Goal: Task Accomplishment & Management: Manage account settings

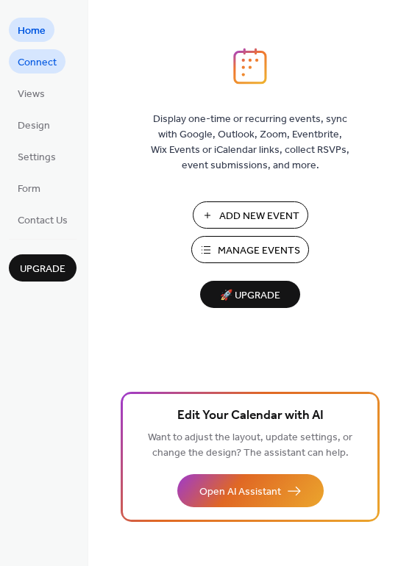
click at [37, 66] on span "Connect" at bounding box center [37, 62] width 39 height 15
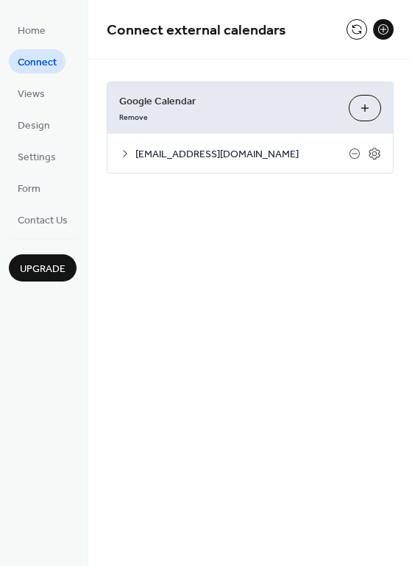
click at [45, 60] on span "Connect" at bounding box center [37, 62] width 39 height 15
click at [262, 149] on span "[EMAIL_ADDRESS][DOMAIN_NAME]" at bounding box center [241, 154] width 213 height 15
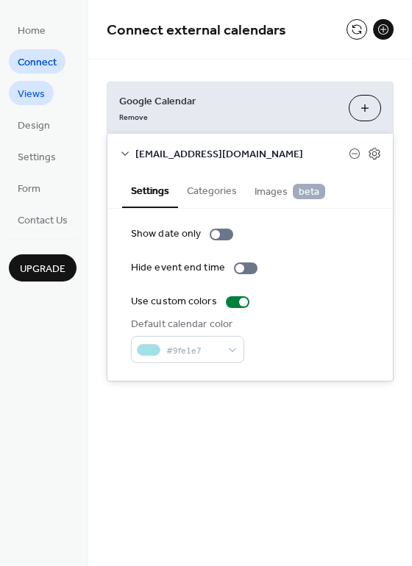
click at [23, 89] on span "Views" at bounding box center [31, 94] width 27 height 15
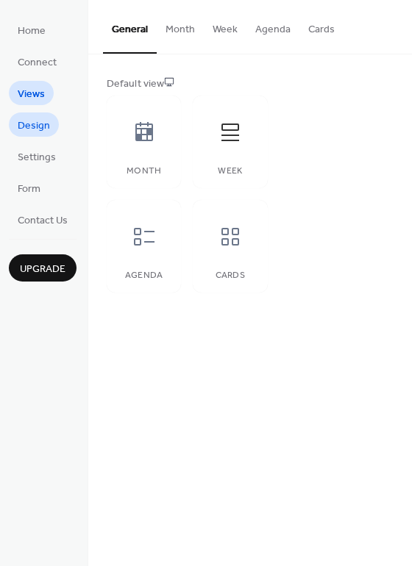
click at [38, 129] on span "Design" at bounding box center [34, 125] width 32 height 15
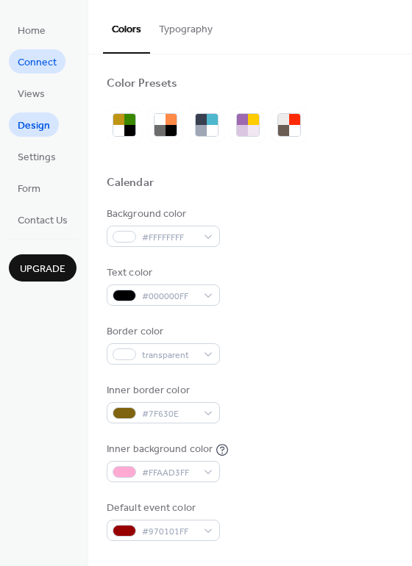
click at [36, 63] on span "Connect" at bounding box center [37, 62] width 39 height 15
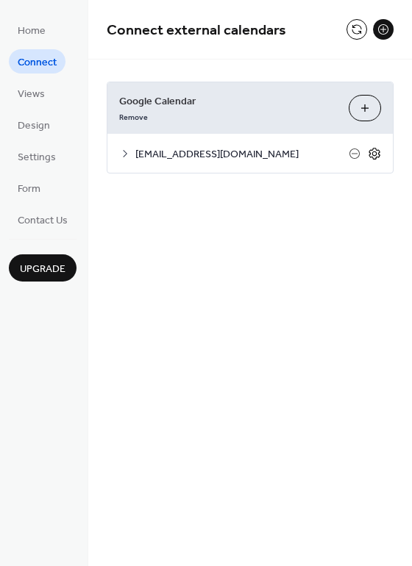
click at [375, 157] on icon at bounding box center [374, 153] width 13 height 13
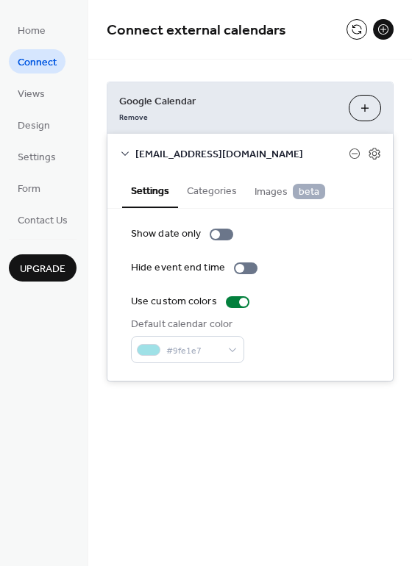
click at [208, 193] on button "Categories" at bounding box center [212, 190] width 68 height 34
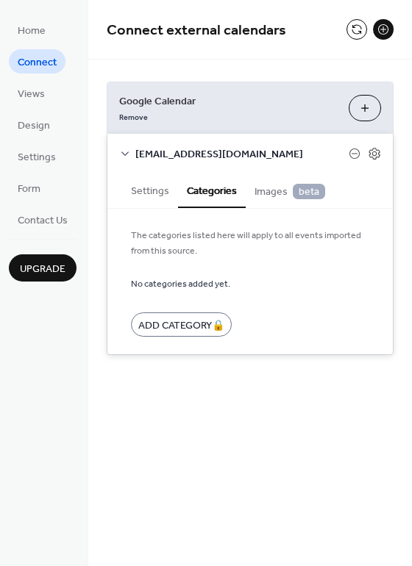
click at [124, 154] on icon at bounding box center [124, 154] width 7 height 4
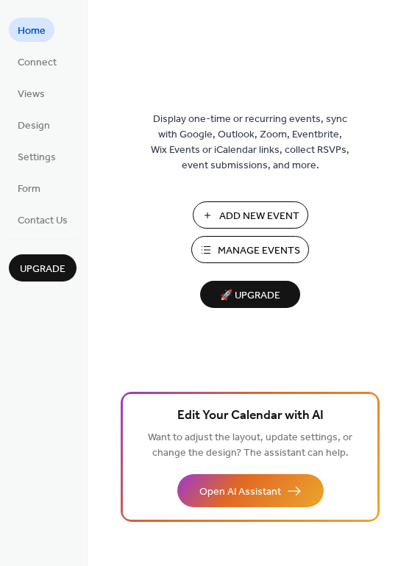
click at [262, 249] on span "Manage Events" at bounding box center [259, 250] width 82 height 15
click at [21, 57] on span "Connect" at bounding box center [37, 62] width 39 height 15
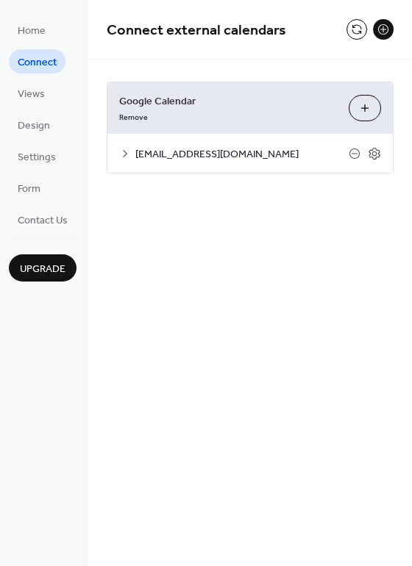
click at [353, 30] on button at bounding box center [356, 29] width 21 height 21
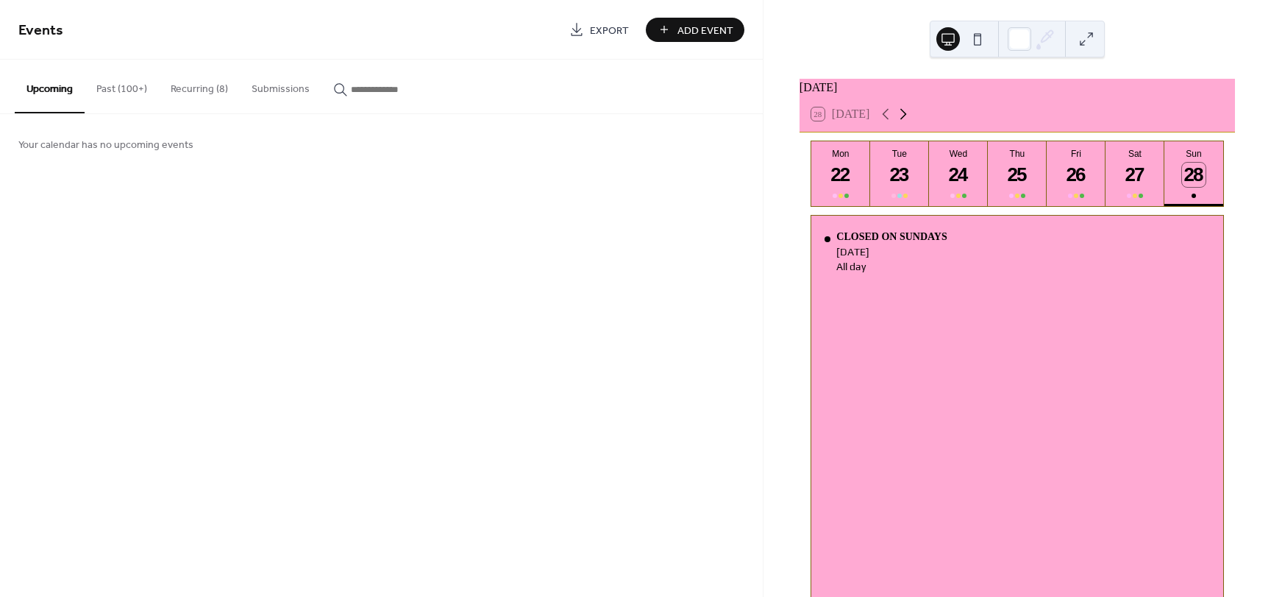
click at [912, 121] on icon at bounding box center [904, 114] width 18 height 18
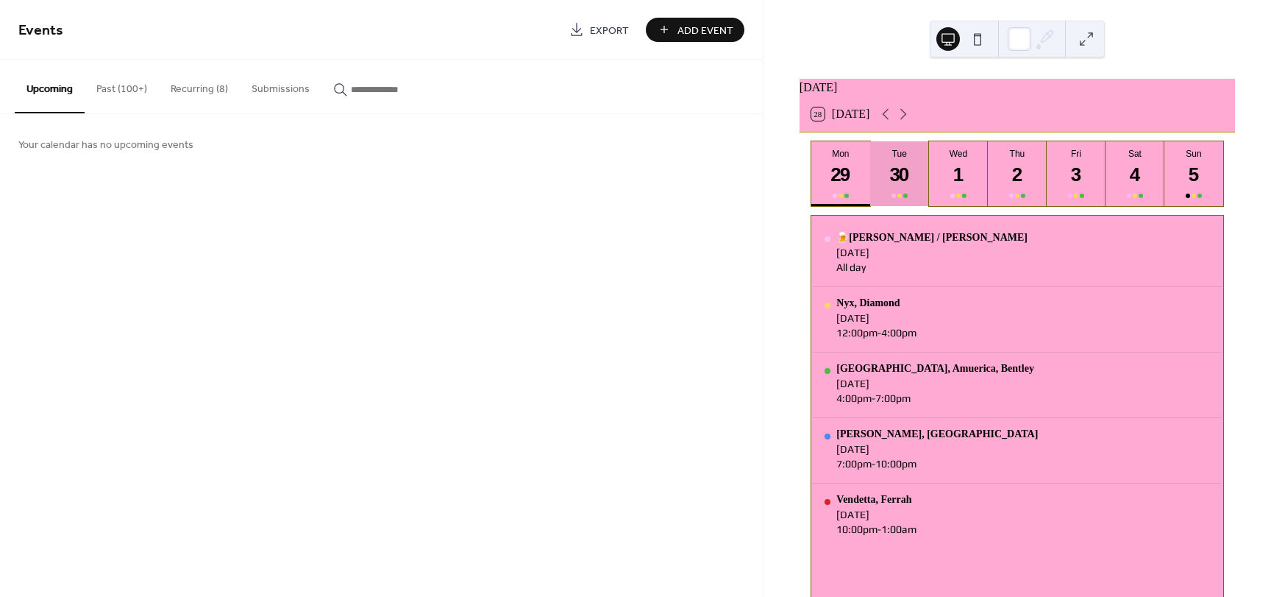
click at [897, 176] on div "30" at bounding box center [900, 175] width 24 height 24
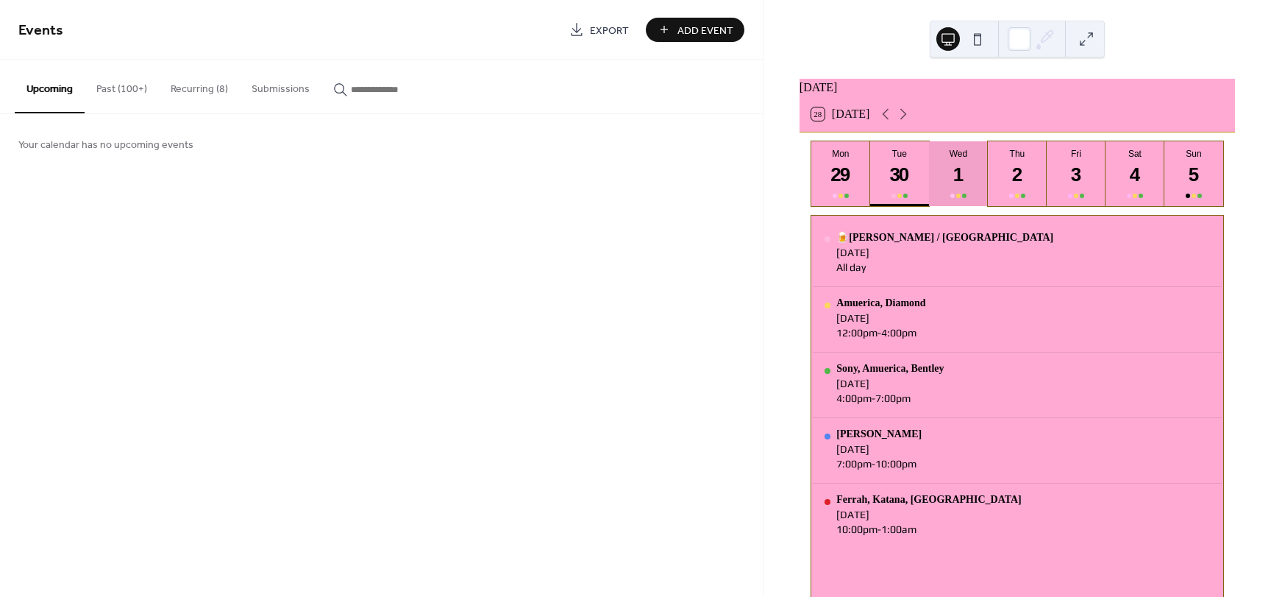
click at [953, 178] on div "1" at bounding box center [959, 175] width 24 height 24
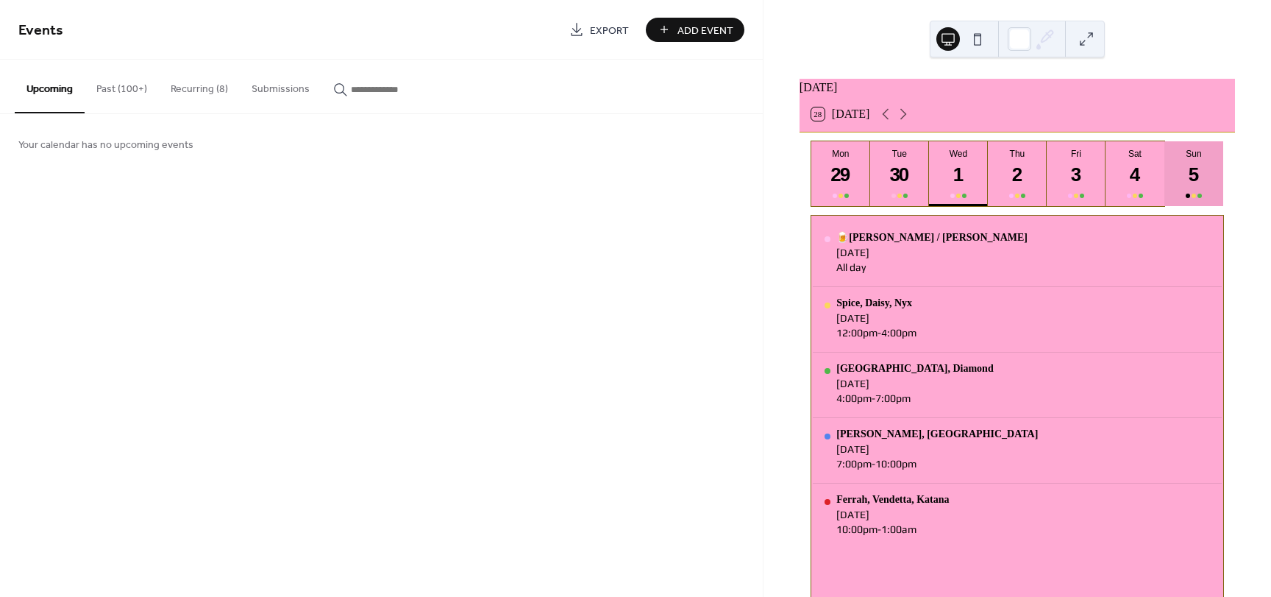
click at [1184, 177] on div "5" at bounding box center [1194, 175] width 24 height 24
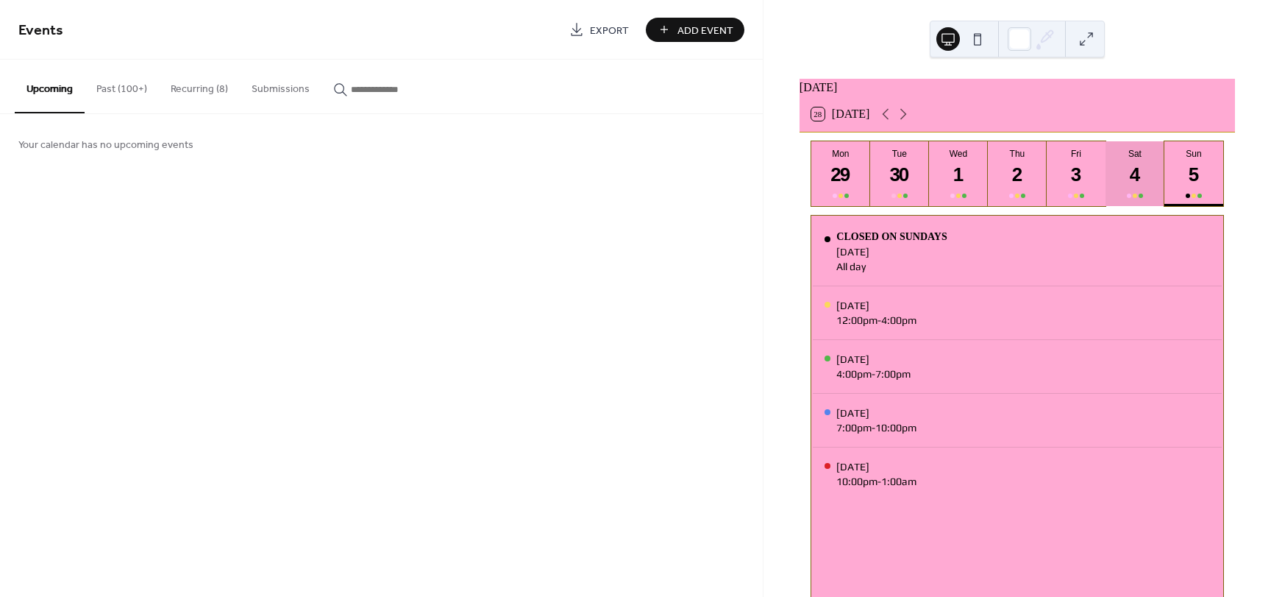
click at [1132, 180] on div "4" at bounding box center [1135, 175] width 24 height 24
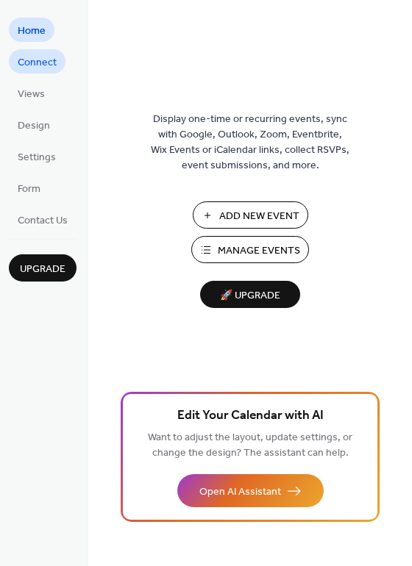
click at [44, 63] on span "Connect" at bounding box center [37, 62] width 39 height 15
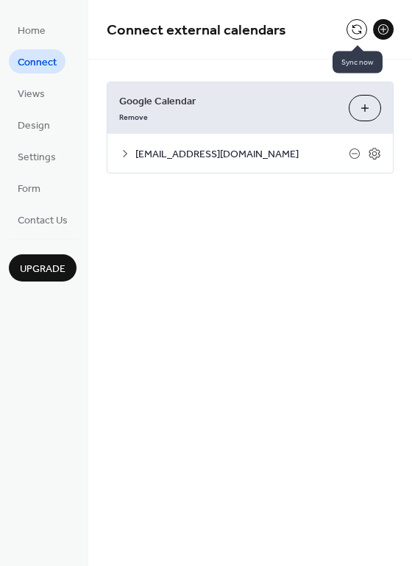
click at [360, 37] on button at bounding box center [356, 29] width 21 height 21
